Goal: Task Accomplishment & Management: Use online tool/utility

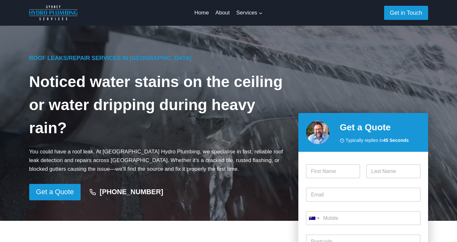
click at [250, 160] on div "Roof Leaks/Repair Services in [GEOGRAPHIC_DATA] Noticed water stains on the cei…" at bounding box center [158, 123] width 259 height 154
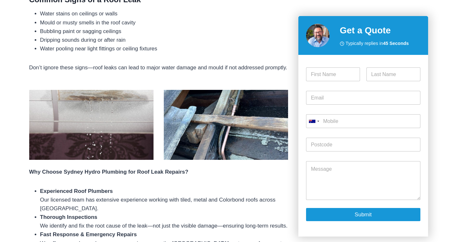
scroll to position [417, 0]
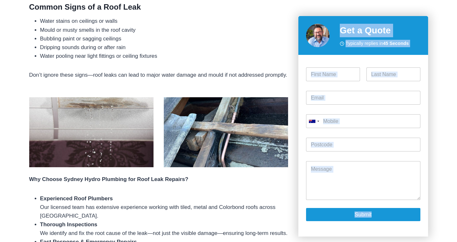
drag, startPoint x: 413, startPoint y: 22, endPoint x: 442, endPoint y: 28, distance: 29.4
click at [457, 55] on html "Skip to content Home About Services Expand General Maintenance Blocked Drains S…" at bounding box center [228, 104] width 457 height 1042
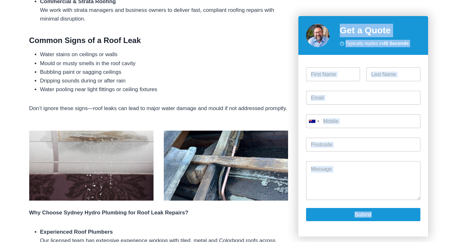
scroll to position [380, 0]
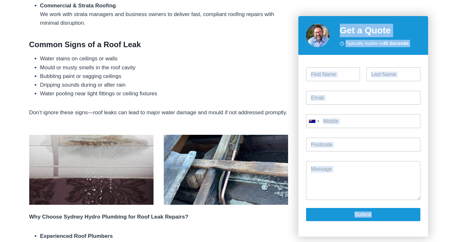
click at [225, 165] on img at bounding box center [226, 170] width 124 height 70
click at [226, 171] on img at bounding box center [226, 170] width 124 height 70
click at [203, 156] on img at bounding box center [226, 170] width 124 height 70
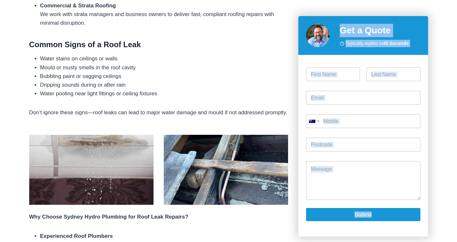
click at [95, 139] on img at bounding box center [91, 170] width 124 height 70
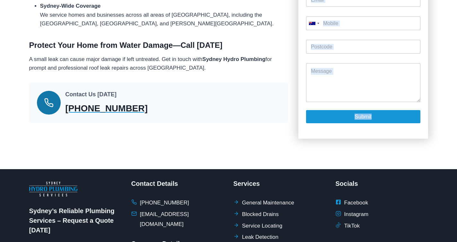
scroll to position [697, 0]
